Goal: Task Accomplishment & Management: Use online tool/utility

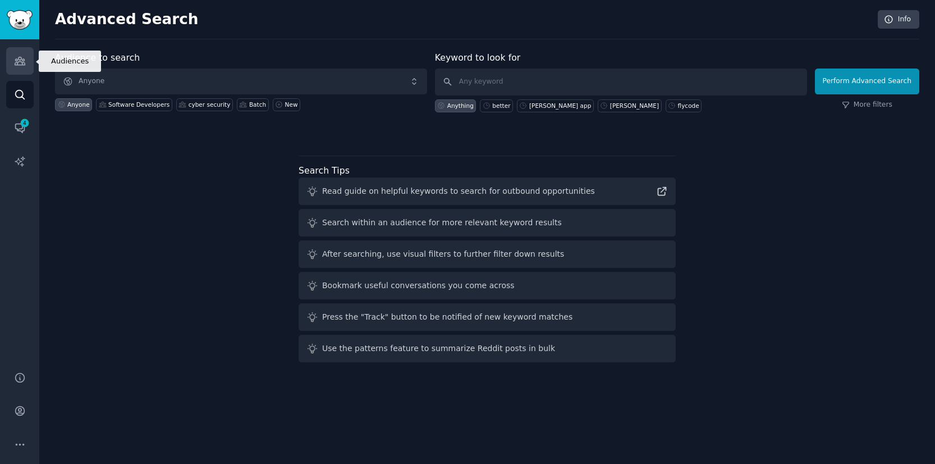
click at [24, 63] on icon "Sidebar" at bounding box center [20, 61] width 10 height 8
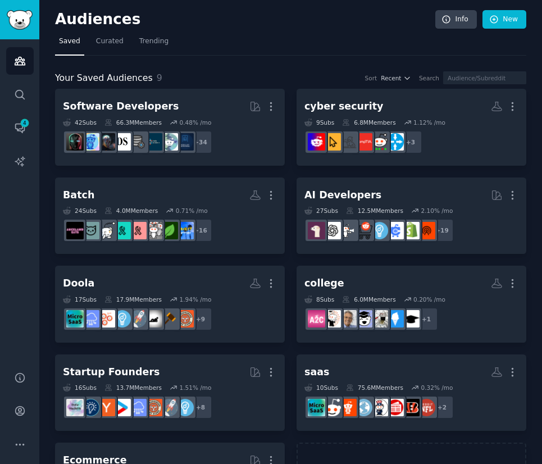
click at [286, 163] on div at bounding box center [271, 232] width 542 height 464
click at [270, 104] on div at bounding box center [271, 232] width 542 height 464
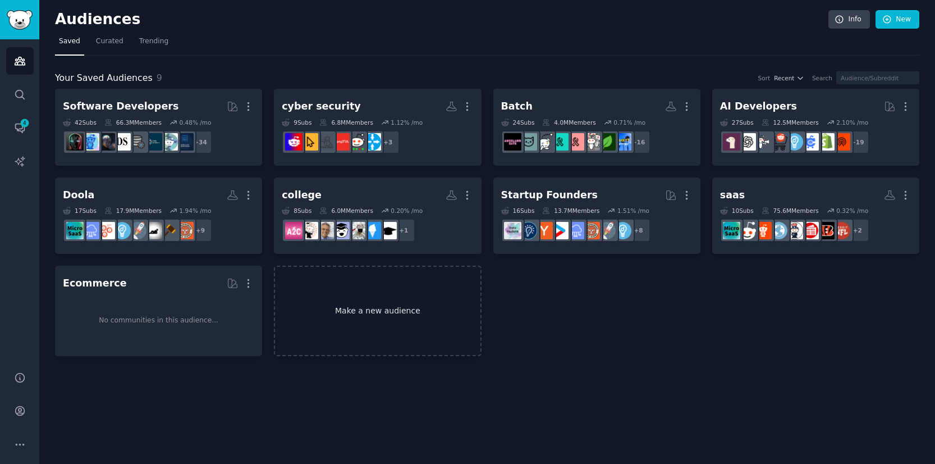
click at [420, 312] on link "Make a new audience" at bounding box center [377, 310] width 207 height 90
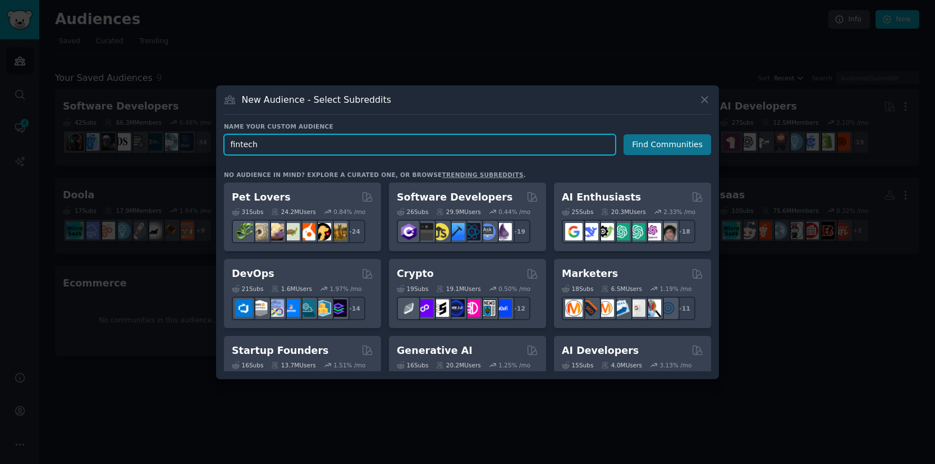
type input "fintech"
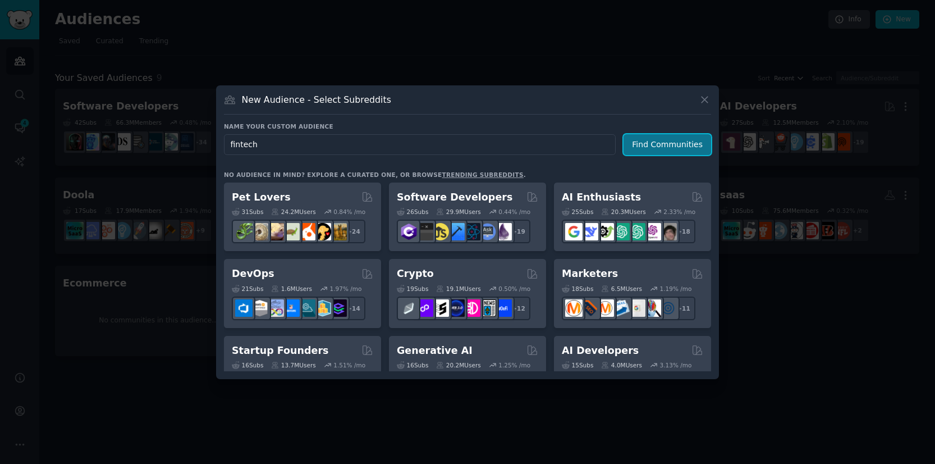
click at [672, 140] on button "Find Communities" at bounding box center [668, 144] width 88 height 21
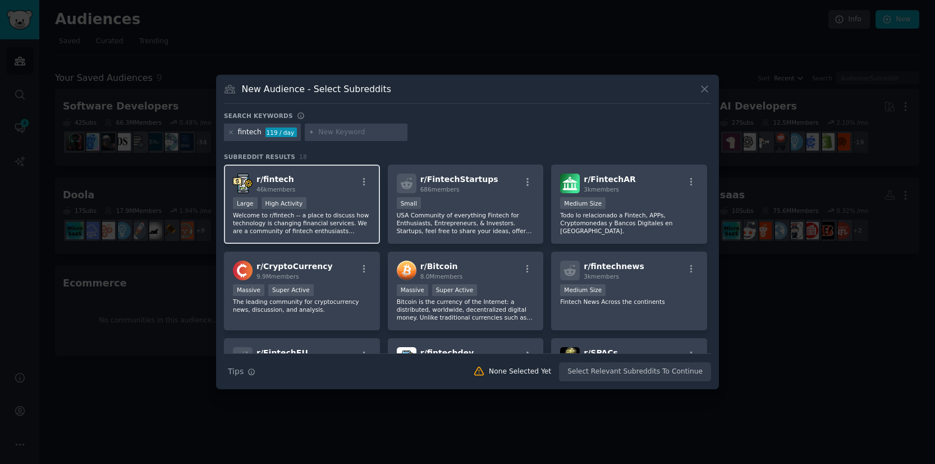
click at [321, 217] on p "Welcome to r/fintech -- a place to discuss how technology is changing financial…" at bounding box center [302, 223] width 138 height 24
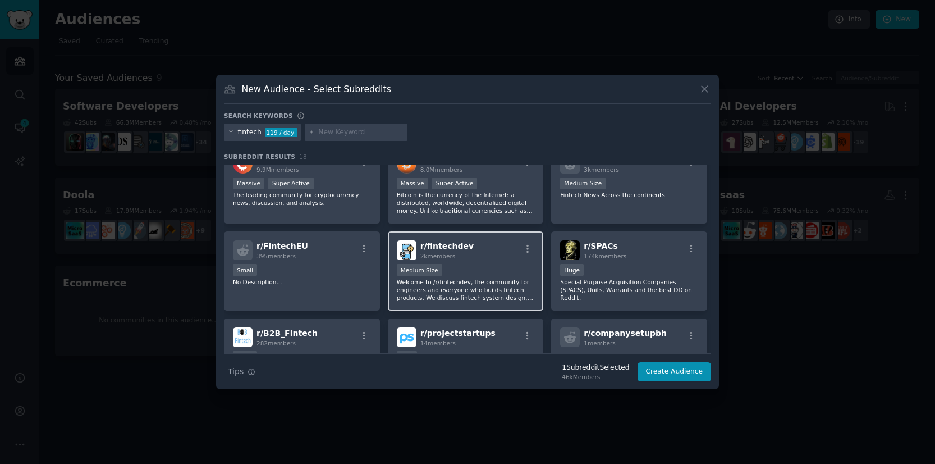
scroll to position [108, 0]
click at [495, 265] on div "Medium Size" at bounding box center [466, 269] width 138 height 14
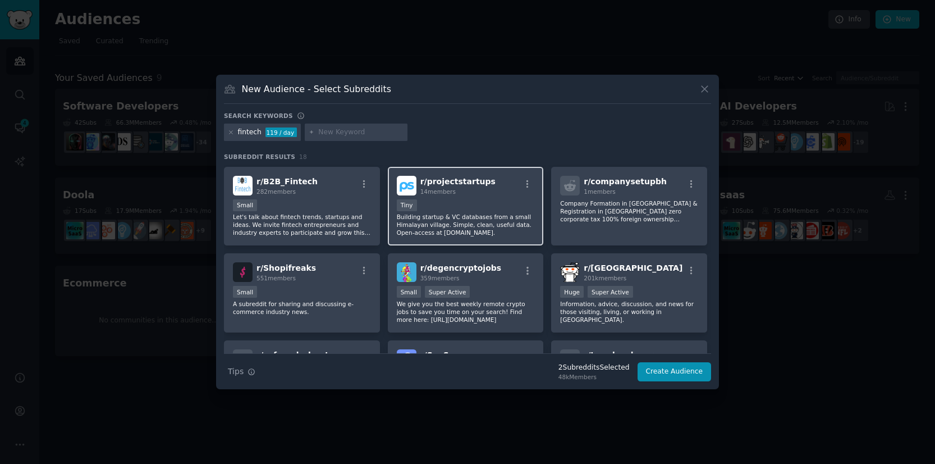
scroll to position [265, 0]
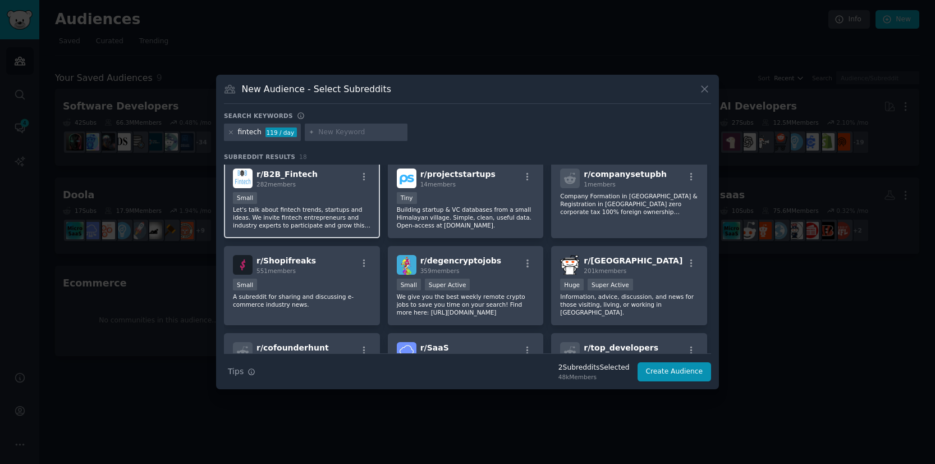
click at [349, 206] on p "Let's talk about fintech trends, startups and ideas. We invite fintech entrepre…" at bounding box center [302, 217] width 138 height 24
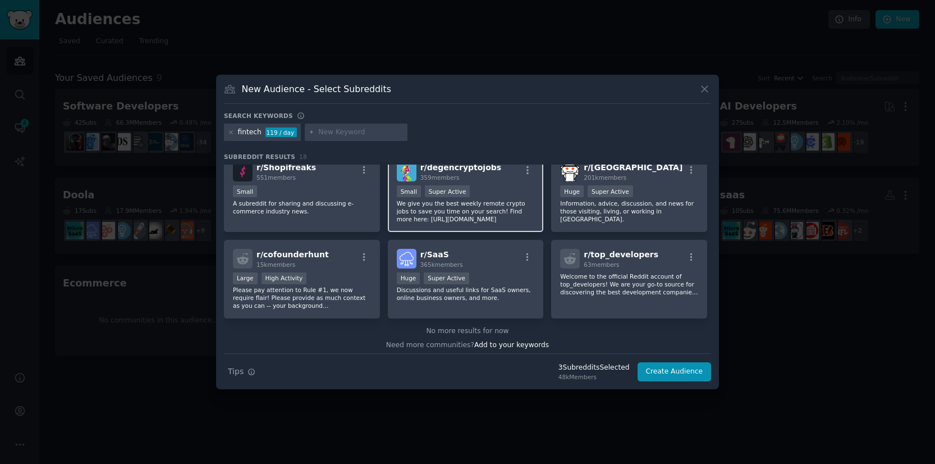
scroll to position [363, 0]
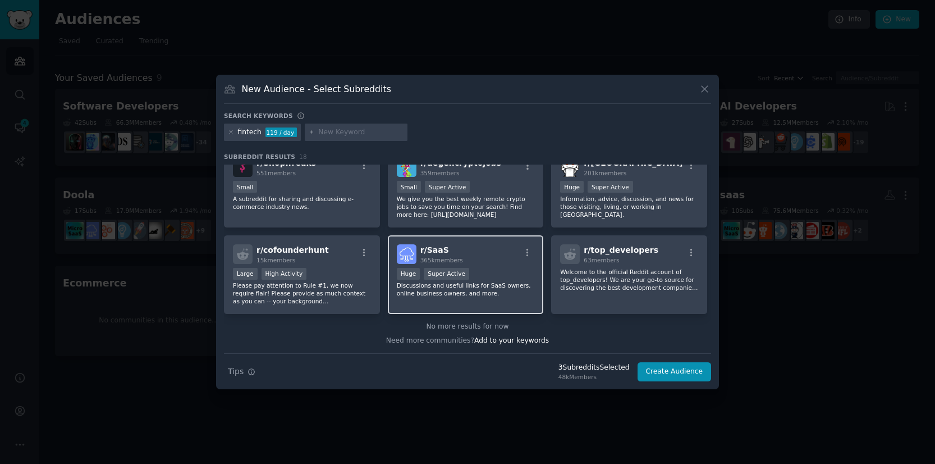
click at [491, 259] on div "r/ SaaS 365k members" at bounding box center [466, 254] width 138 height 20
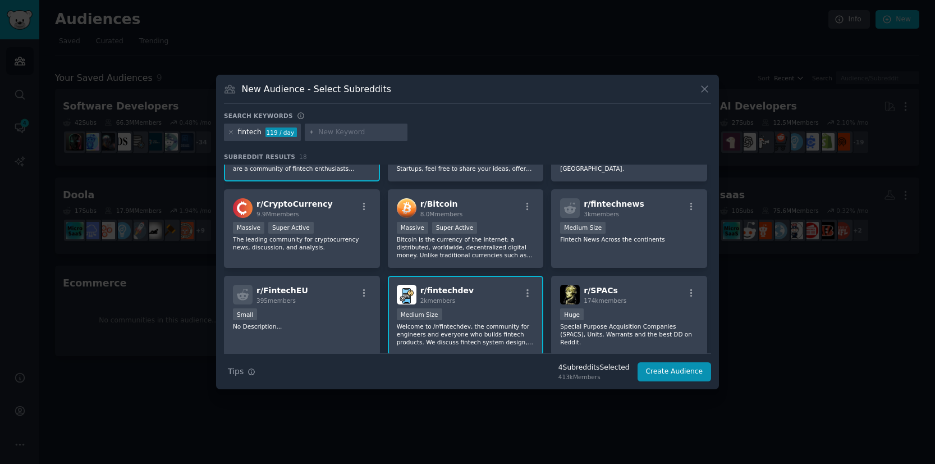
scroll to position [33, 0]
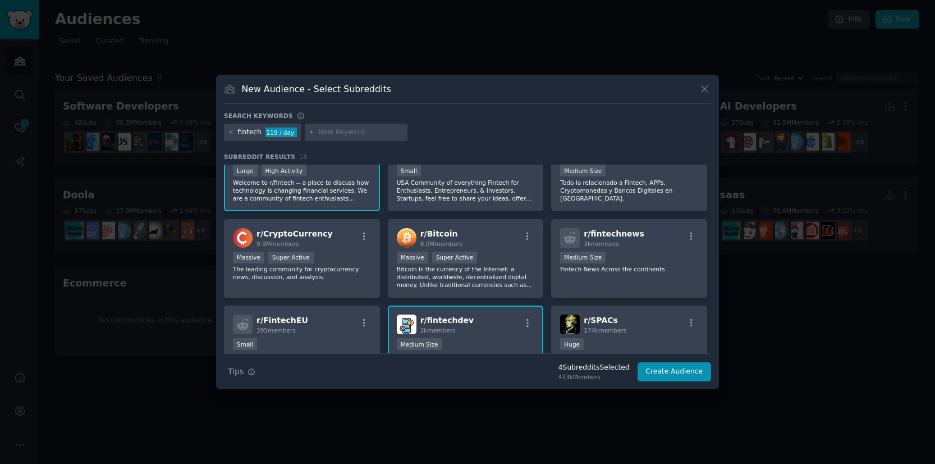
click at [346, 132] on input "text" at bounding box center [360, 132] width 85 height 10
type input "stripe"
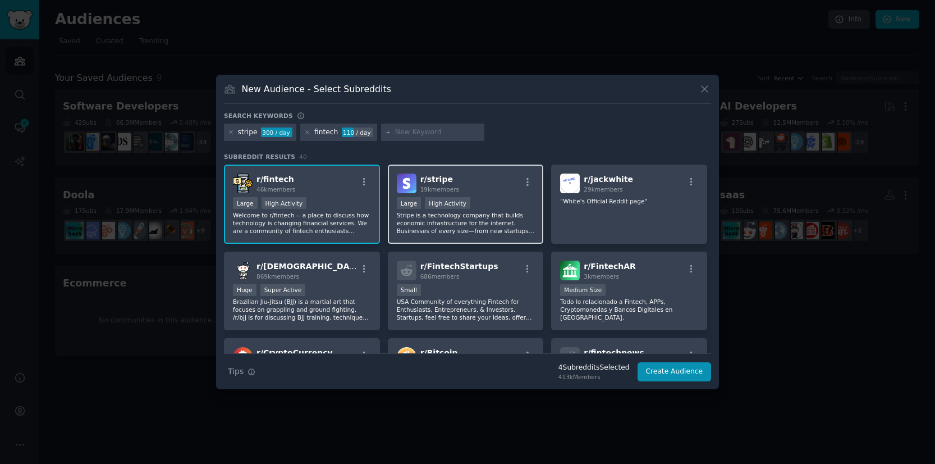
click at [493, 195] on div "r/ stripe 19k members Large High Activity Stripe is a technology company that b…" at bounding box center [466, 203] width 156 height 79
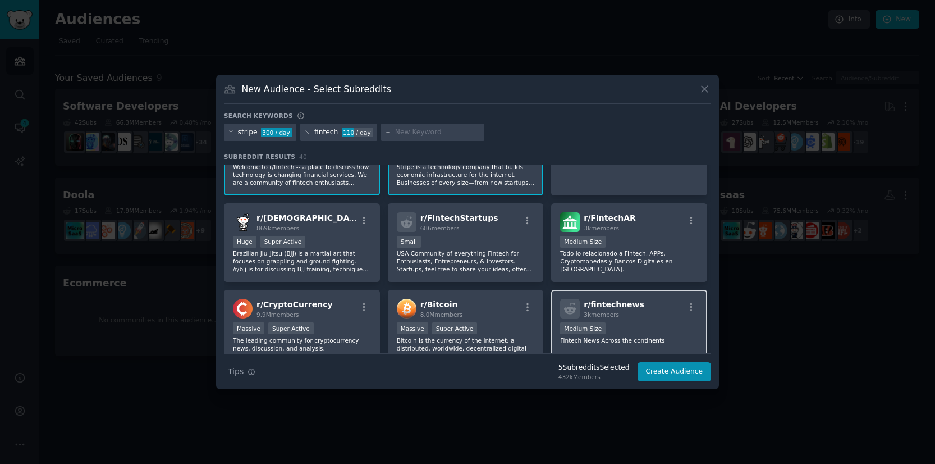
scroll to position [61, 0]
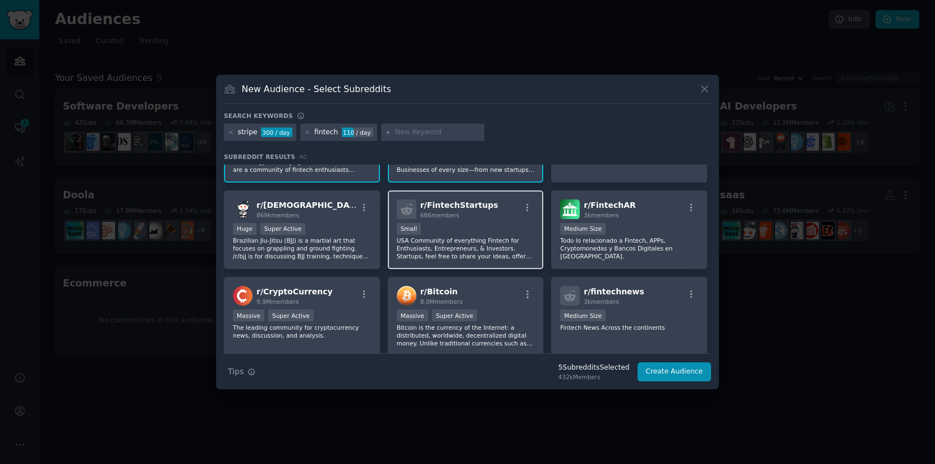
click at [510, 249] on p "USA Community of everything Fintech for Enthusiasts, Entrepreneurs, & Investors…" at bounding box center [466, 248] width 138 height 24
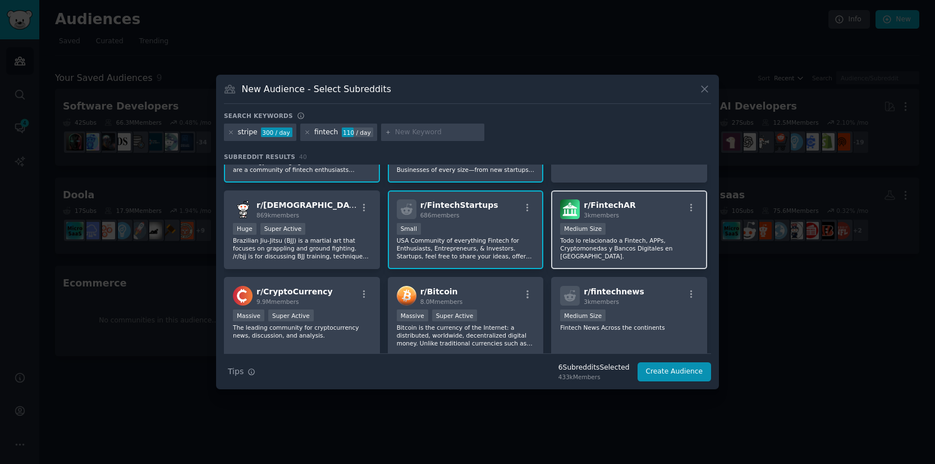
click at [610, 250] on p "Todo lo relacionado a Fintech, APPs, Cryptomonedas y Bancos Digitales en [GEOGR…" at bounding box center [629, 248] width 138 height 24
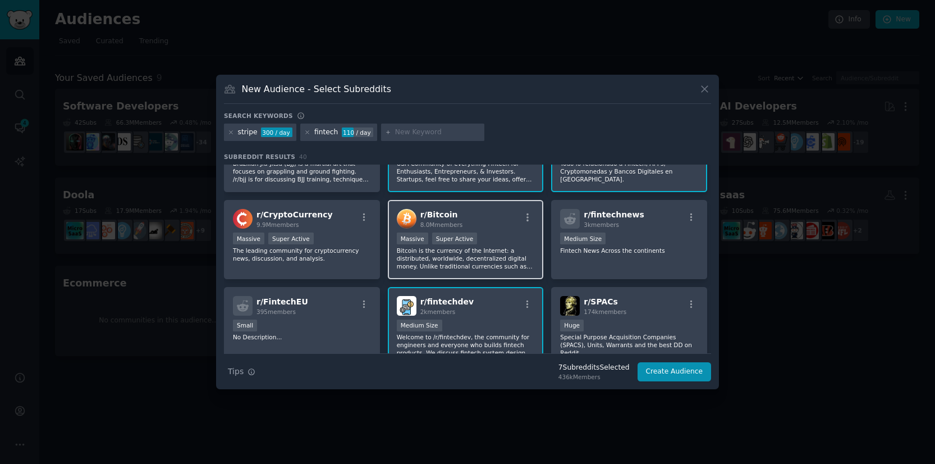
scroll to position [141, 0]
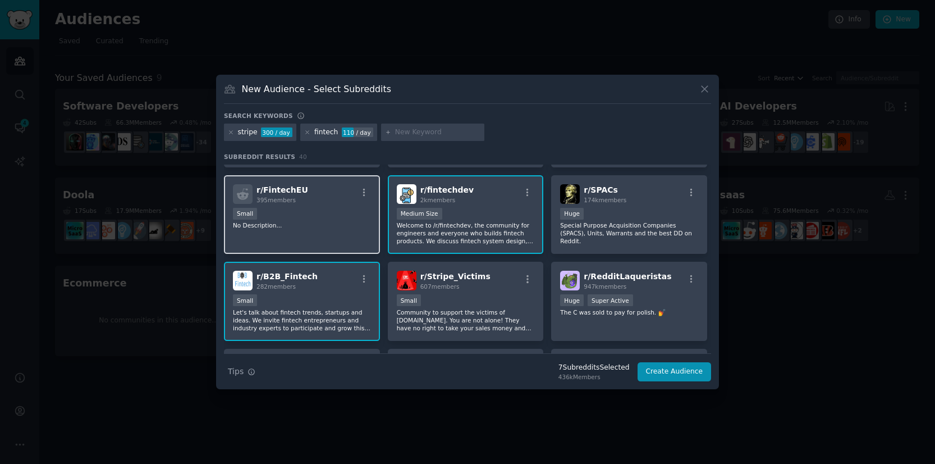
click at [347, 214] on div "Small" at bounding box center [302, 215] width 138 height 14
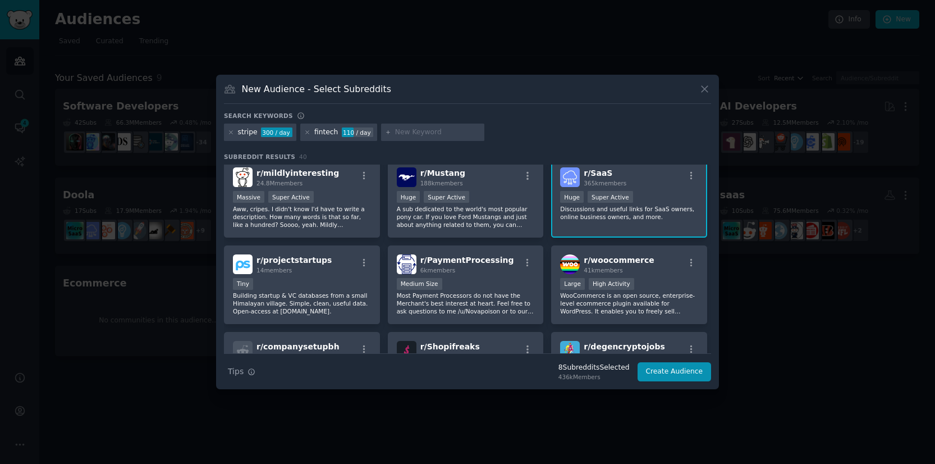
scroll to position [542, 0]
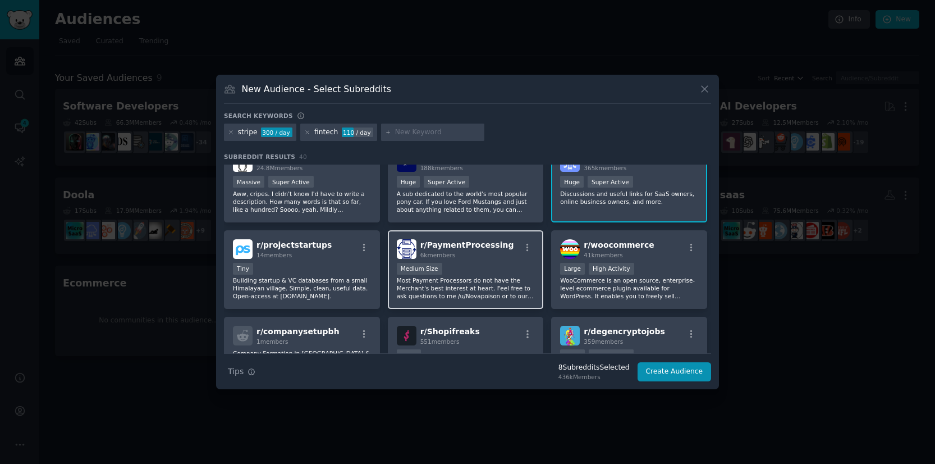
click at [479, 252] on div "6k members" at bounding box center [467, 255] width 94 height 8
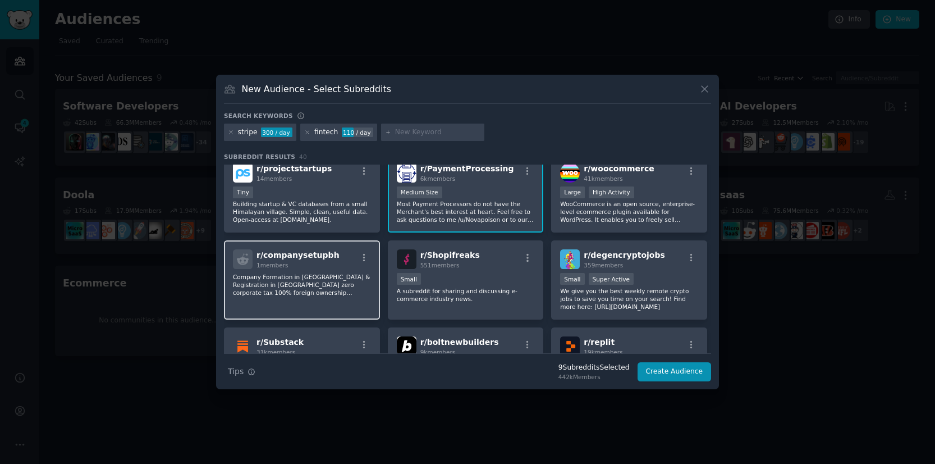
scroll to position [620, 0]
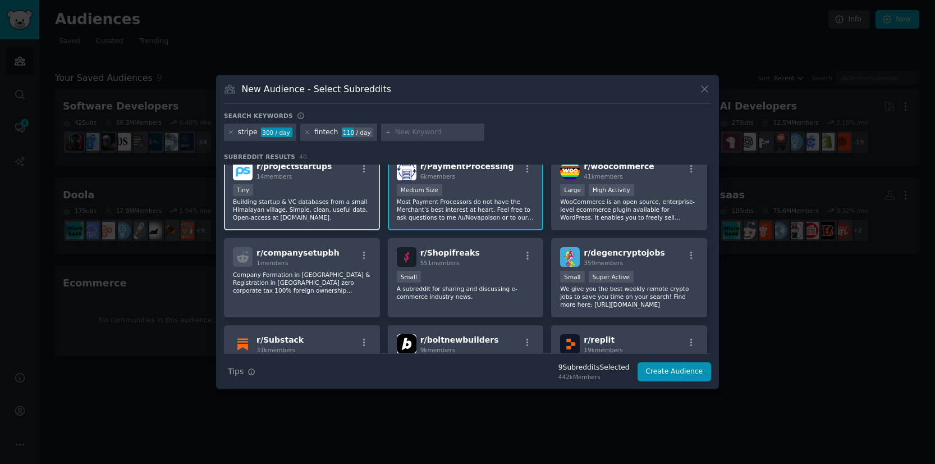
click at [340, 212] on p "Building startup & VC databases from a small Himalayan village. Simple, clean, …" at bounding box center [302, 210] width 138 height 24
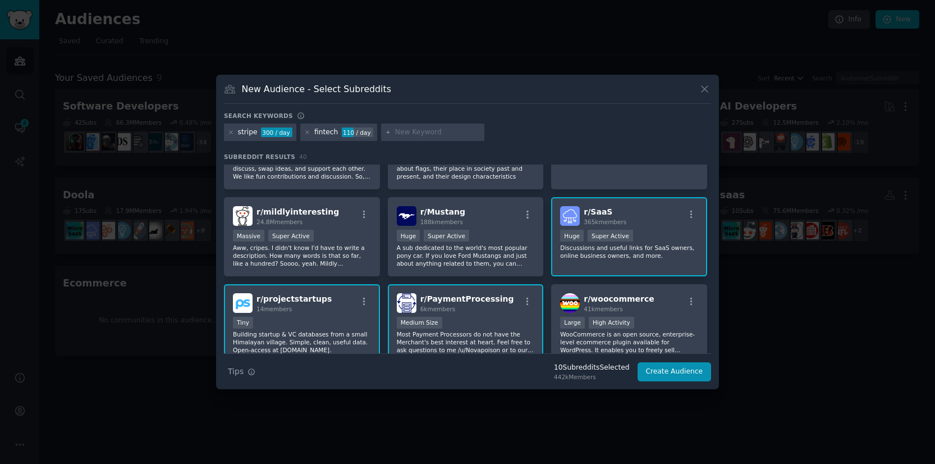
scroll to position [448, 0]
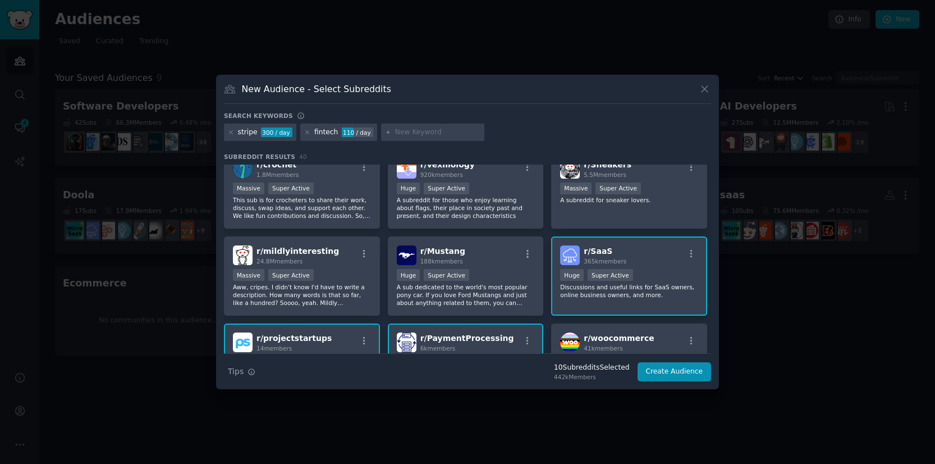
click at [423, 130] on input "text" at bounding box center [437, 132] width 85 height 10
type input "money"
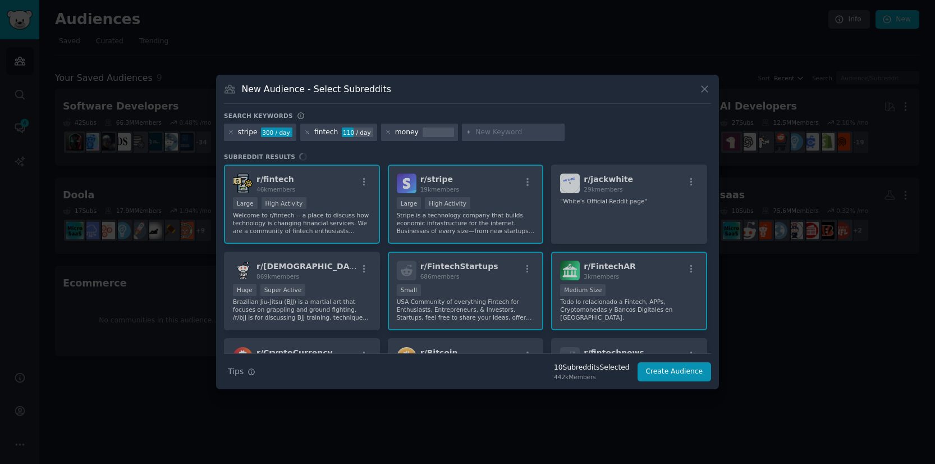
click at [500, 136] on input "text" at bounding box center [517, 132] width 85 height 10
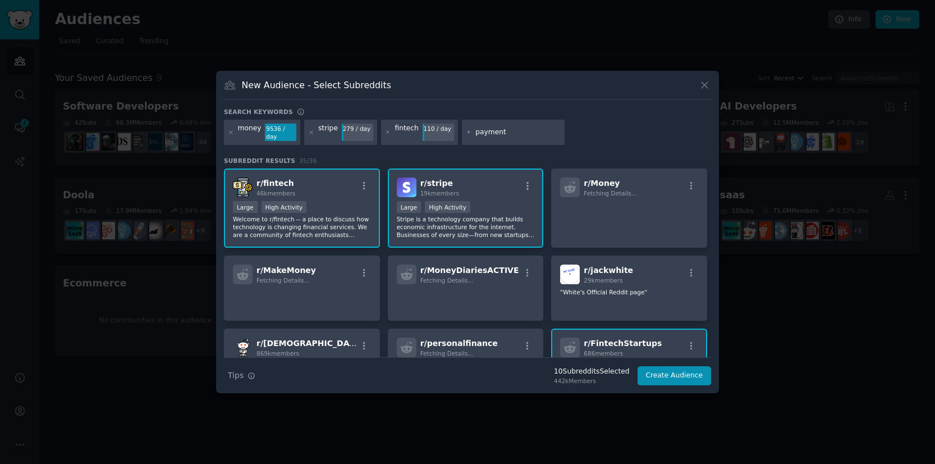
type input "payments"
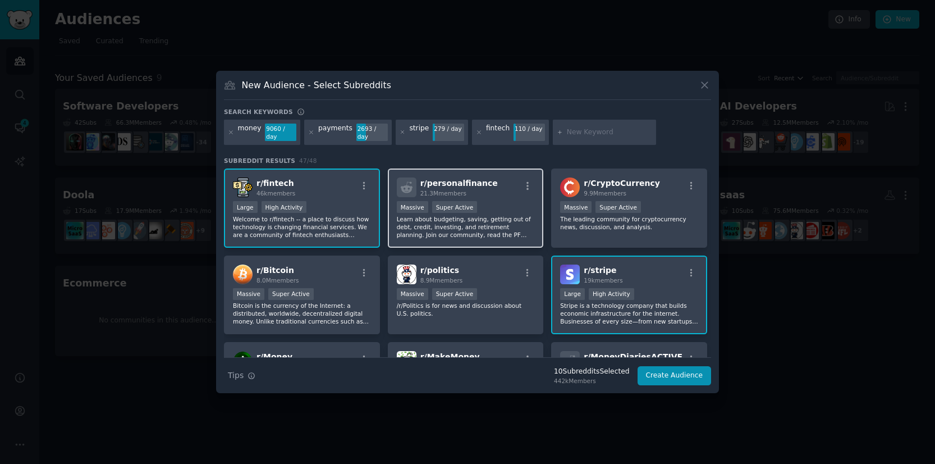
click at [491, 236] on p "Learn about budgeting, saving, getting out of debt, credit, investing, and reti…" at bounding box center [466, 227] width 138 height 24
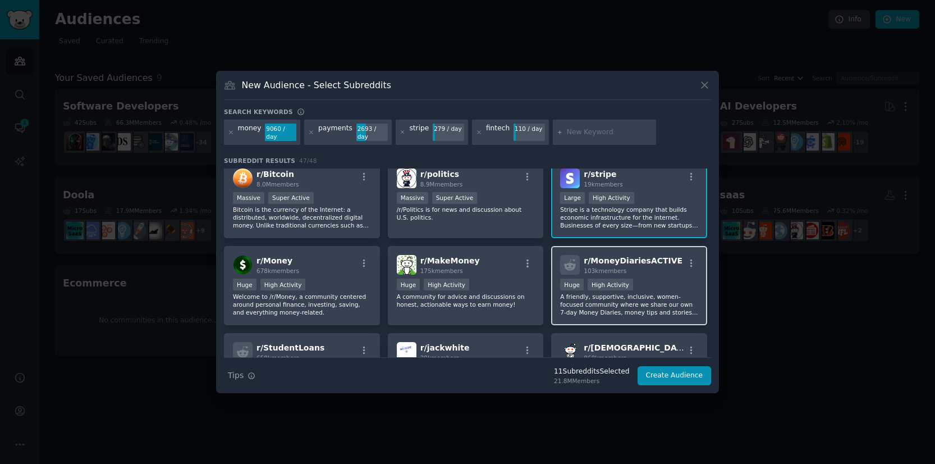
scroll to position [97, 0]
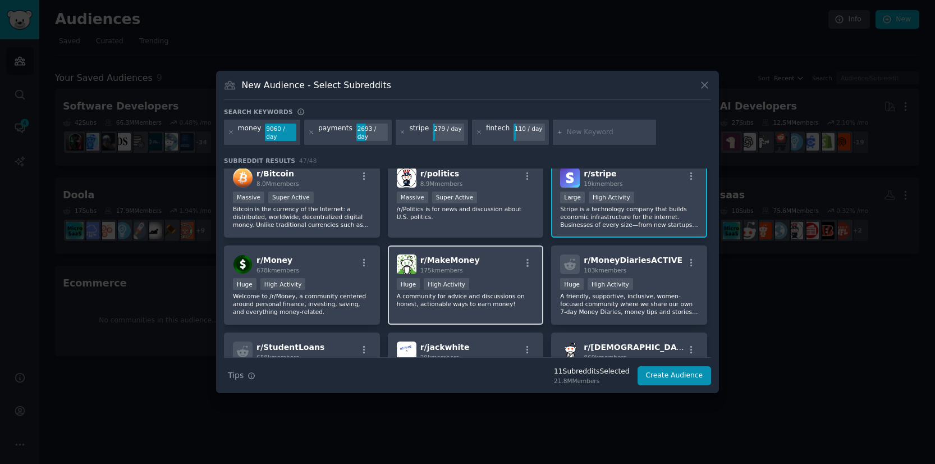
click at [501, 317] on div "r/ MakeMoney 175k members Huge High Activity A community for advice and discuss…" at bounding box center [466, 284] width 156 height 79
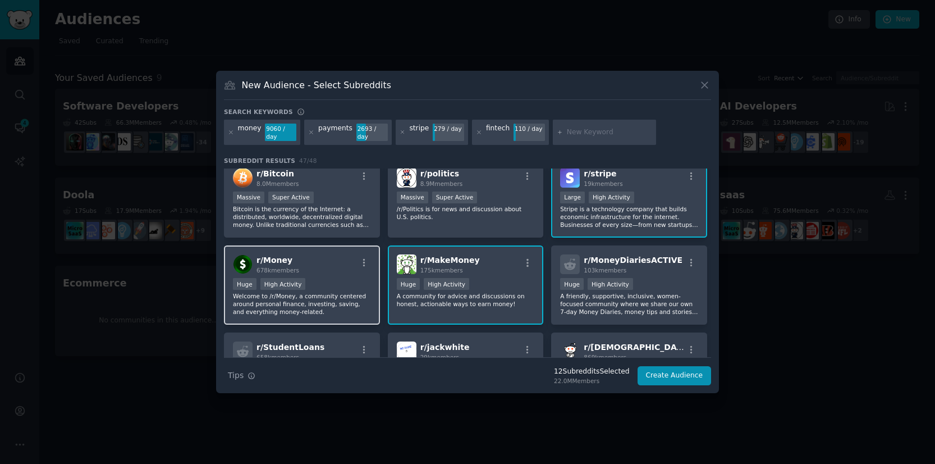
click at [350, 308] on p "Welcome to /r/Money, a community centered around personal finance, investing, s…" at bounding box center [302, 304] width 138 height 24
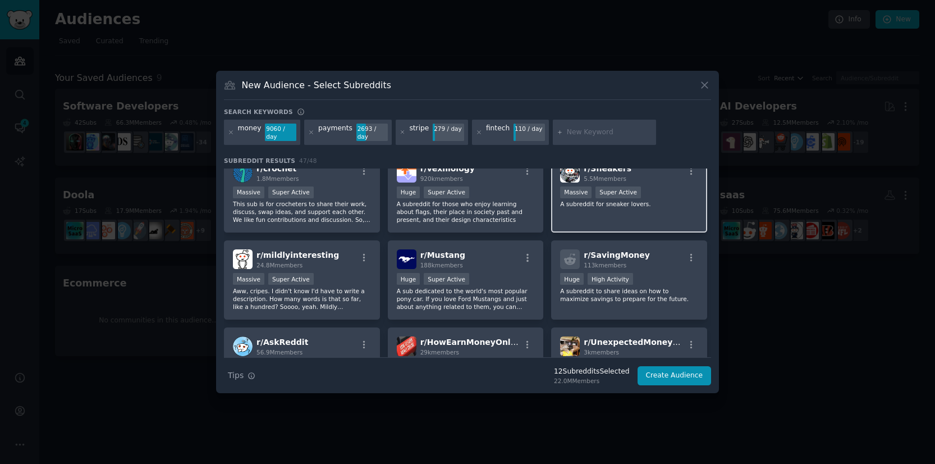
scroll to position [622, 0]
click at [681, 376] on button "Create Audience" at bounding box center [675, 375] width 74 height 19
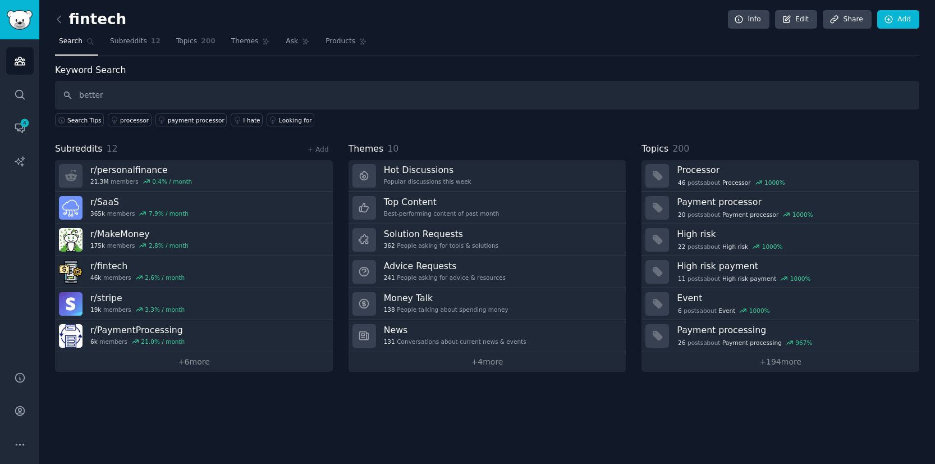
type input "better"
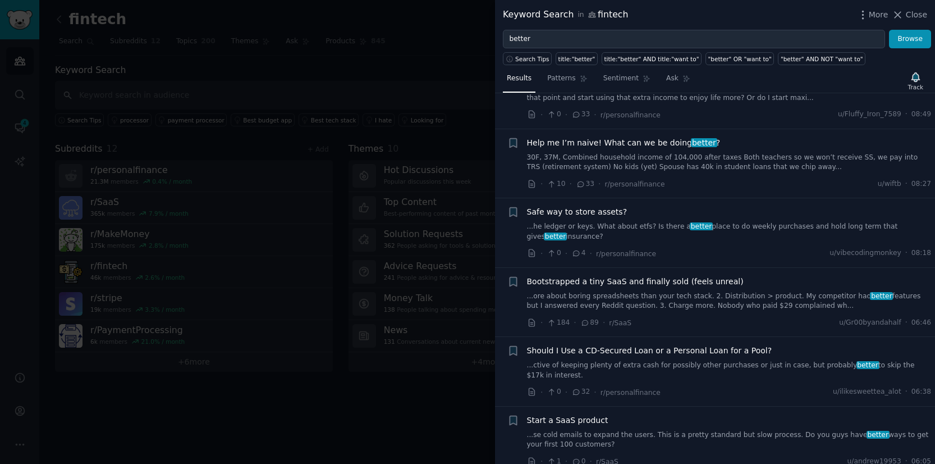
scroll to position [815, 0]
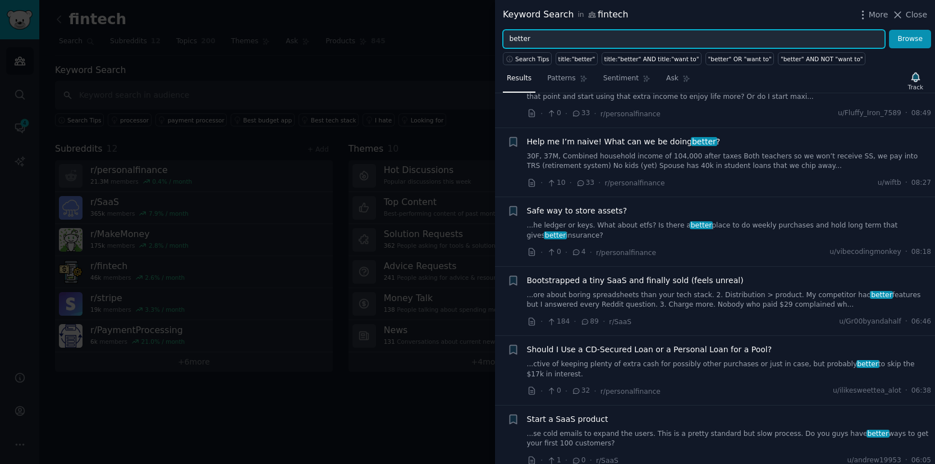
click at [514, 35] on input "better" at bounding box center [694, 39] width 382 height 19
paste input "BetterCharge"
click at [889, 30] on button "Browse" at bounding box center [910, 39] width 42 height 19
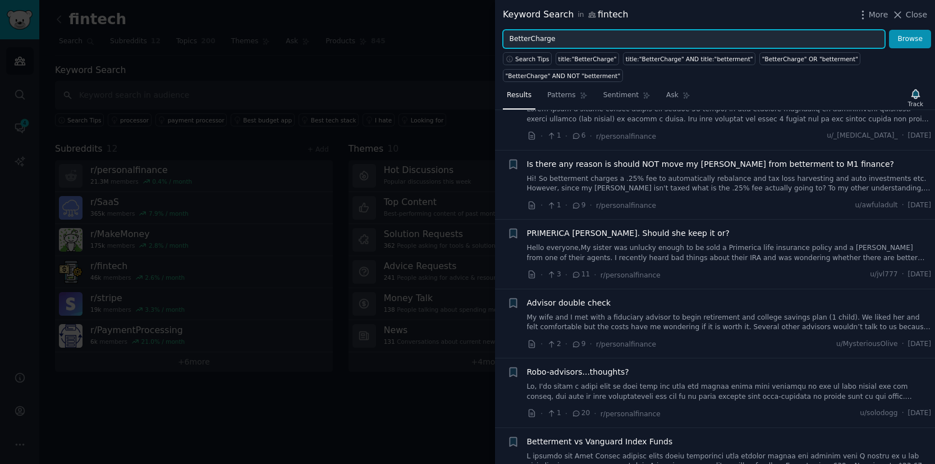
scroll to position [496, 0]
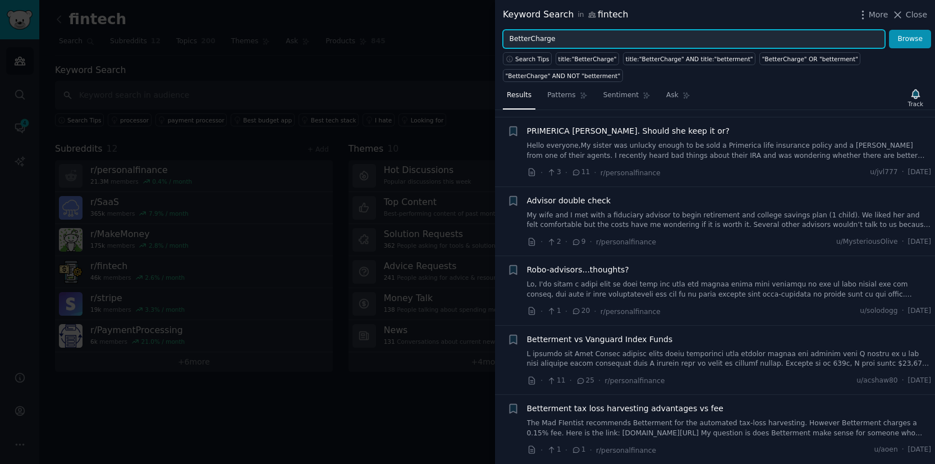
click at [537, 43] on input "BetterCharge" at bounding box center [694, 39] width 382 height 19
paste input "betterc"
type input "bettercharge"
click at [889, 30] on button "Browse" at bounding box center [910, 39] width 42 height 19
